Goal: Task Accomplishment & Management: Manage account settings

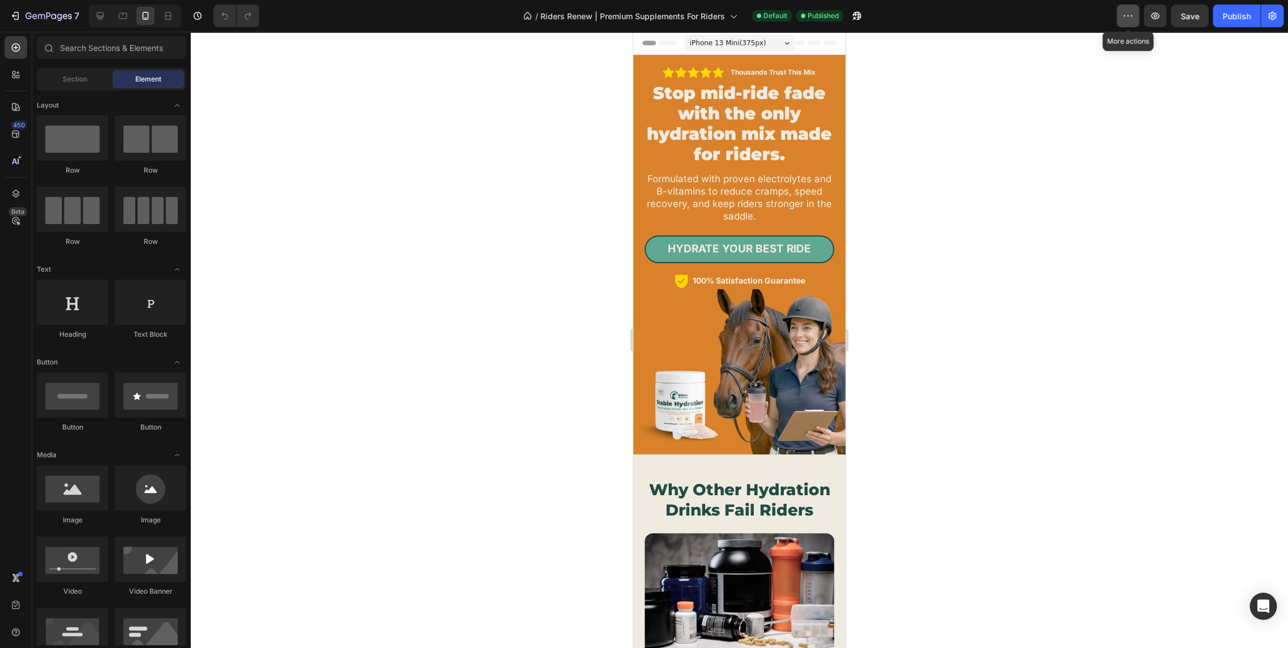
click at [1124, 14] on icon "button" at bounding box center [1127, 15] width 11 height 11
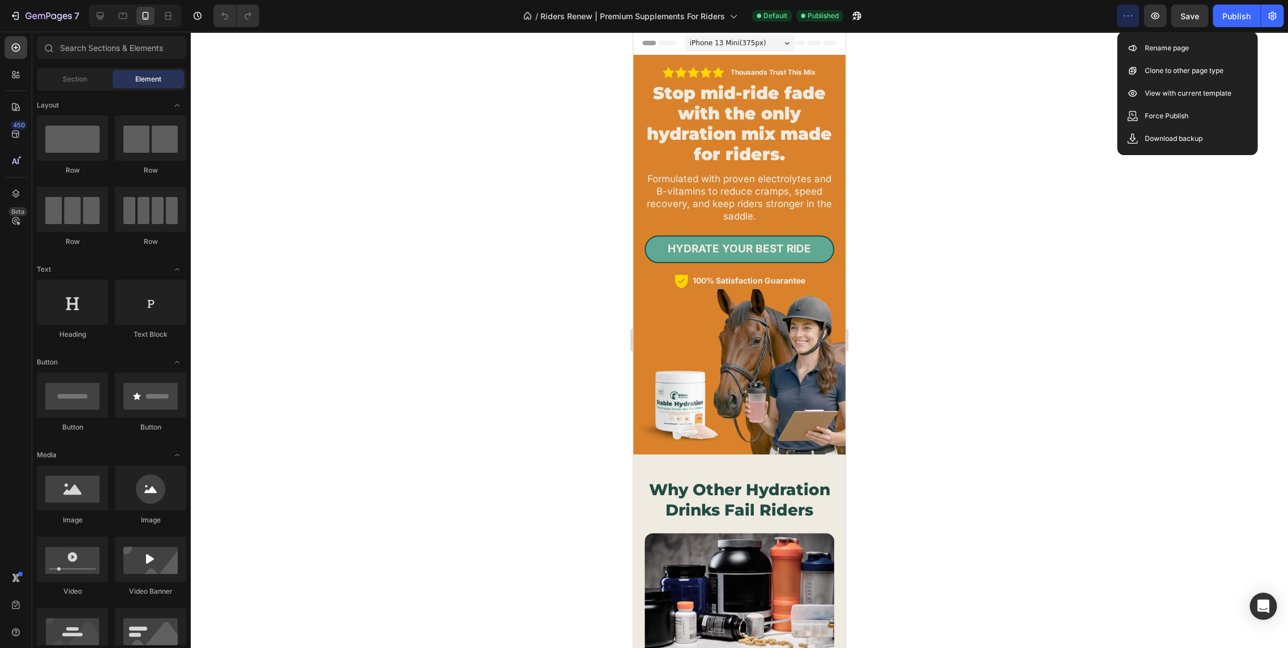
click at [1077, 55] on div at bounding box center [739, 340] width 1097 height 616
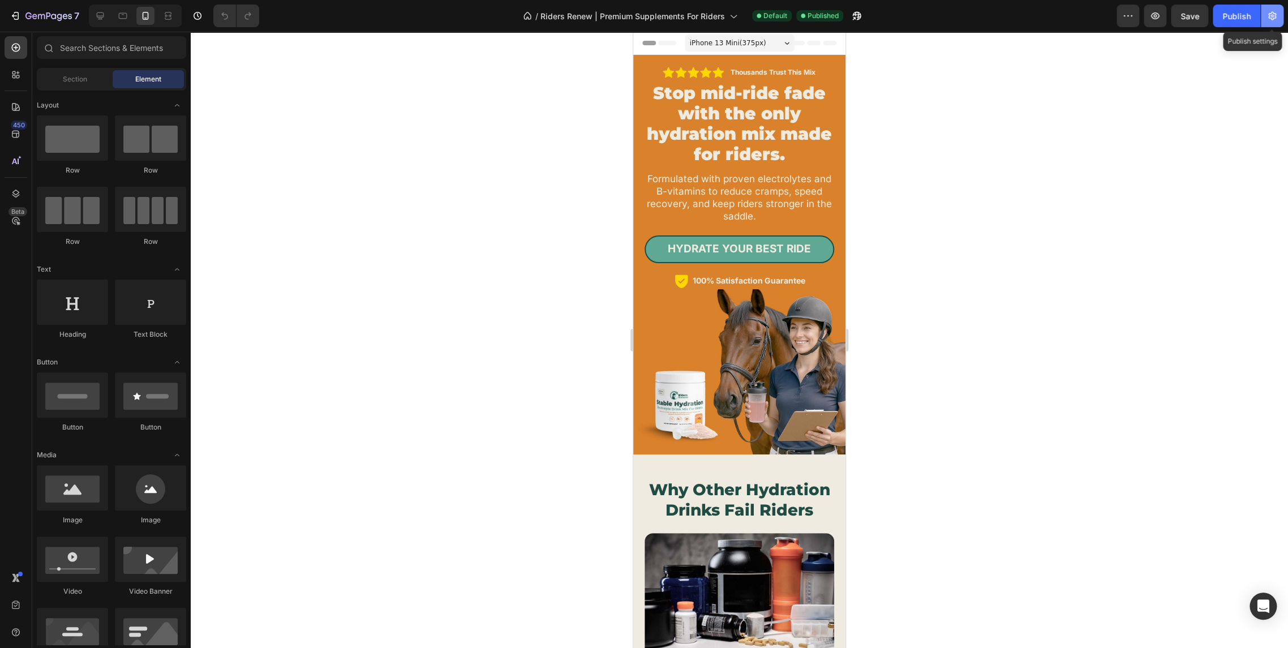
click at [1271, 10] on icon "button" at bounding box center [1271, 15] width 11 height 11
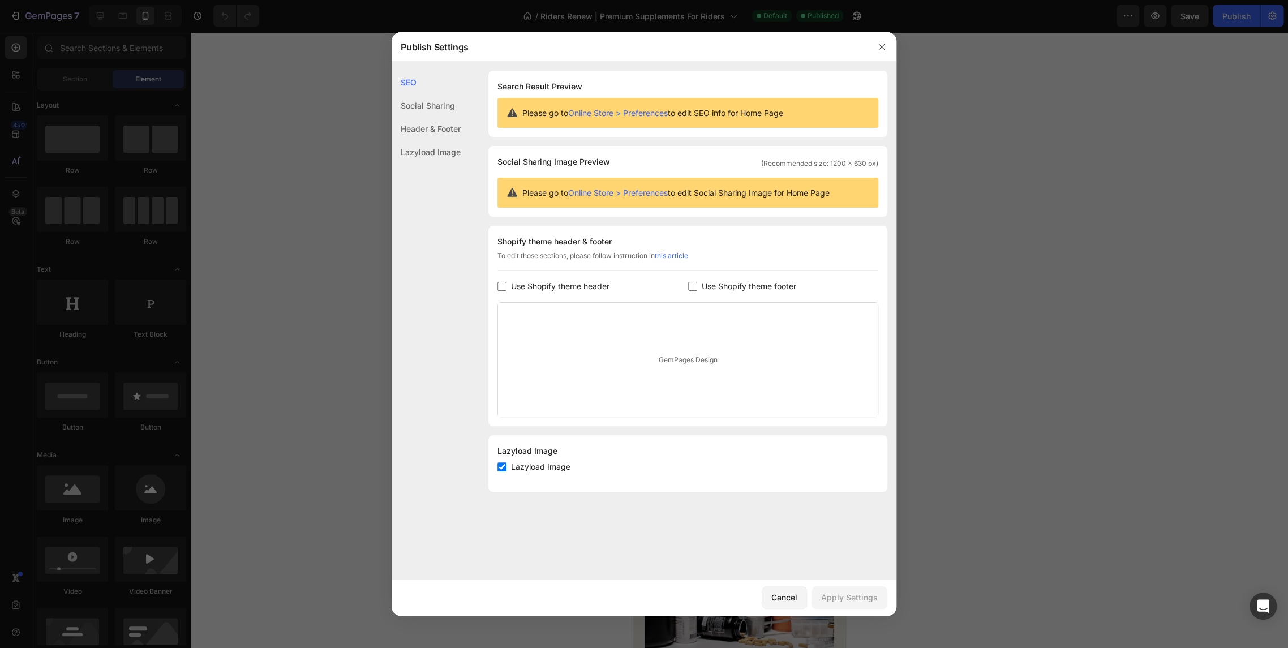
click at [554, 281] on span "Use Shopify theme header" at bounding box center [560, 286] width 98 height 14
checkbox input "true"
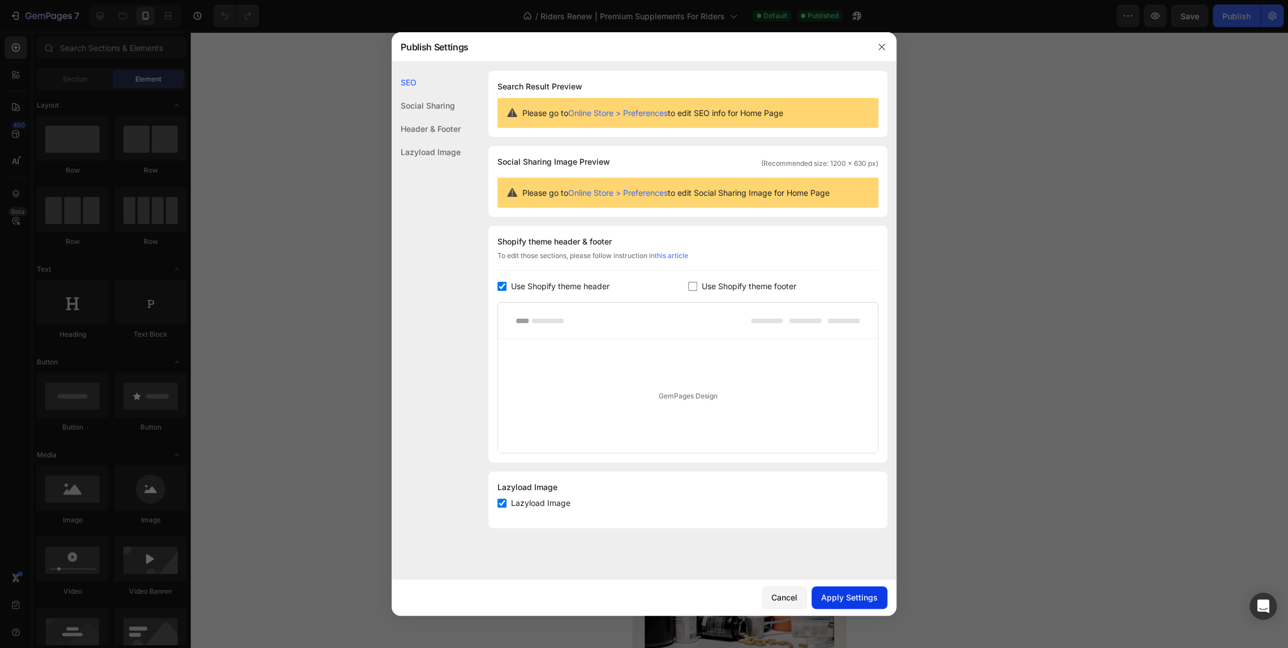
click at [846, 603] on button "Apply Settings" at bounding box center [849, 597] width 76 height 23
click at [885, 49] on icon "button" at bounding box center [881, 46] width 9 height 9
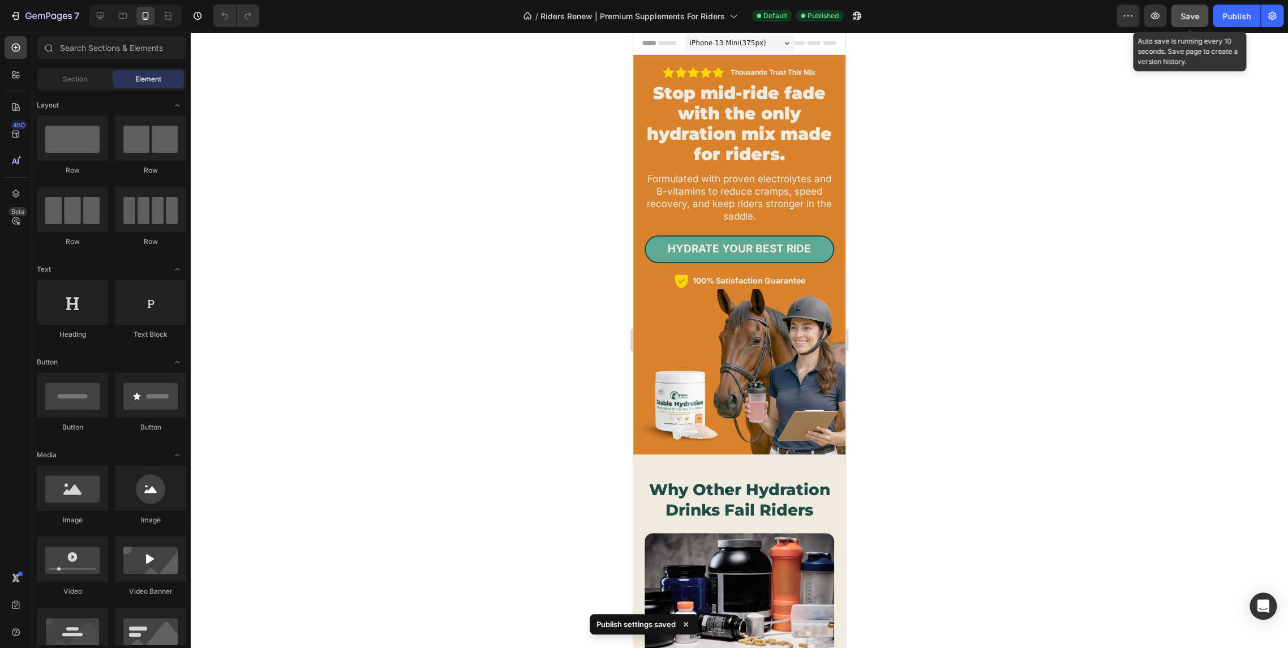
click at [1182, 10] on div "Save" at bounding box center [1189, 16] width 19 height 12
